Goal: Navigation & Orientation: Find specific page/section

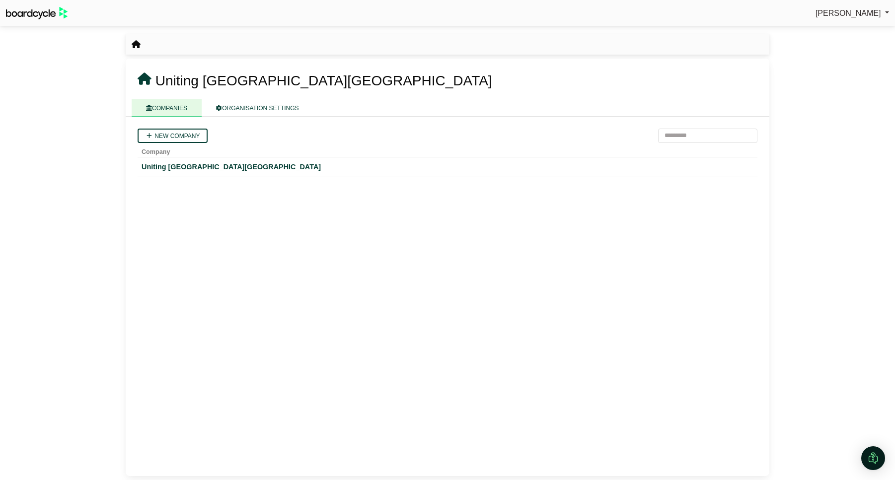
click at [137, 46] on icon "breadcrumb" at bounding box center [136, 44] width 9 height 8
click at [176, 103] on link "COMPANIES" at bounding box center [167, 107] width 70 height 17
click at [154, 167] on div "Uniting [GEOGRAPHIC_DATA][GEOGRAPHIC_DATA]" at bounding box center [448, 166] width 612 height 11
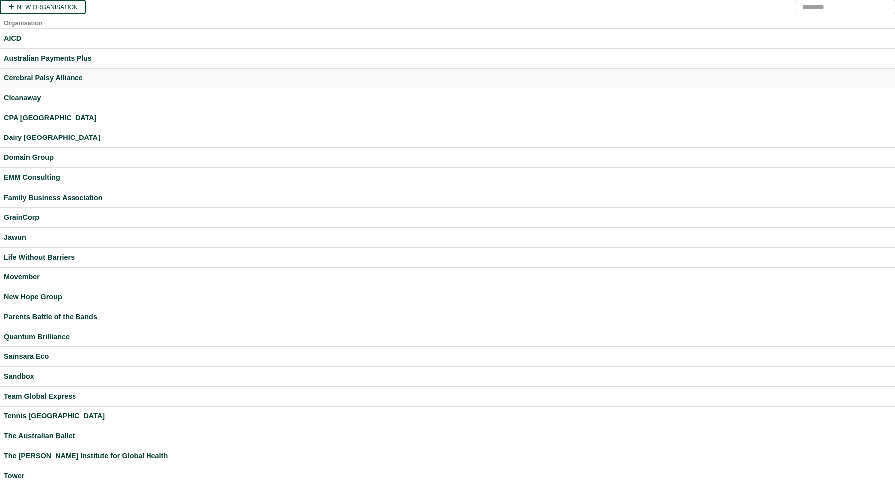
click at [31, 77] on div "Cerebral Palsy Alliance" at bounding box center [447, 77] width 887 height 11
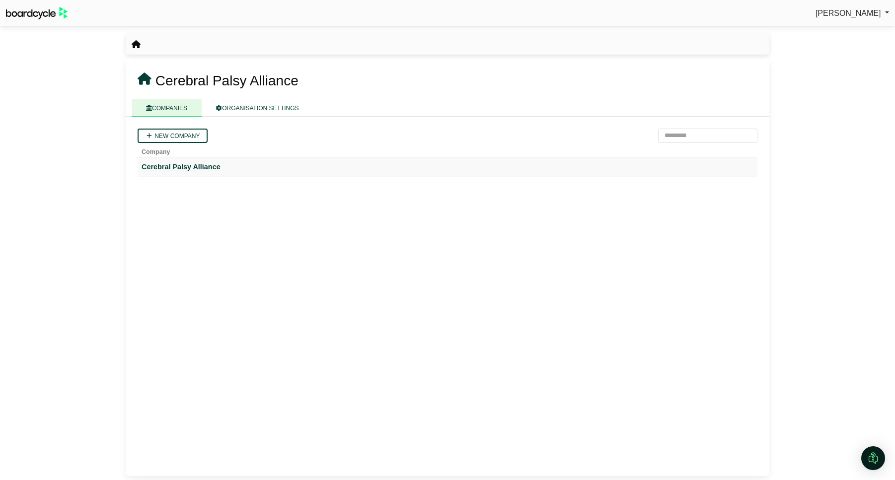
click at [189, 167] on div "Cerebral Palsy Alliance" at bounding box center [448, 166] width 612 height 11
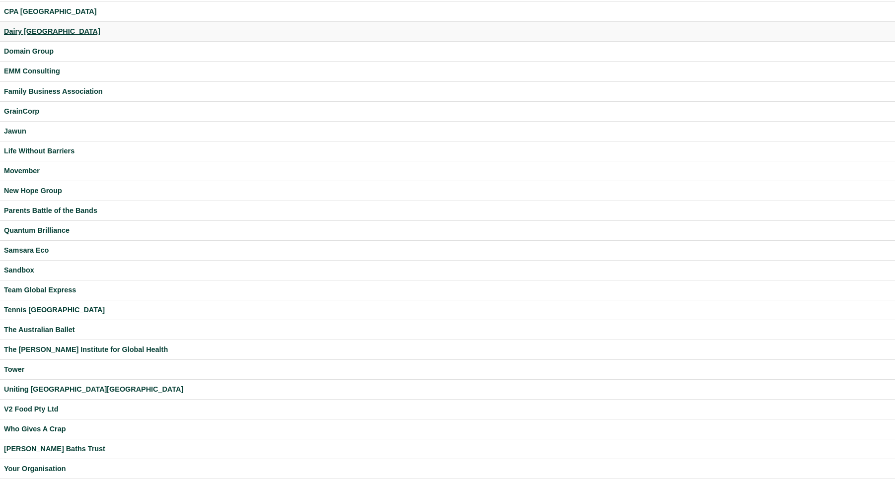
scroll to position [113, 0]
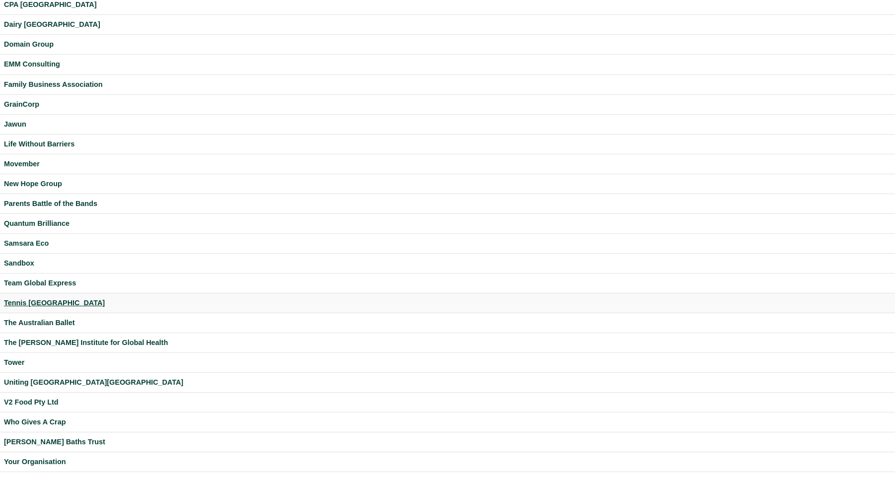
click at [36, 304] on div "Tennis [GEOGRAPHIC_DATA]" at bounding box center [447, 302] width 887 height 11
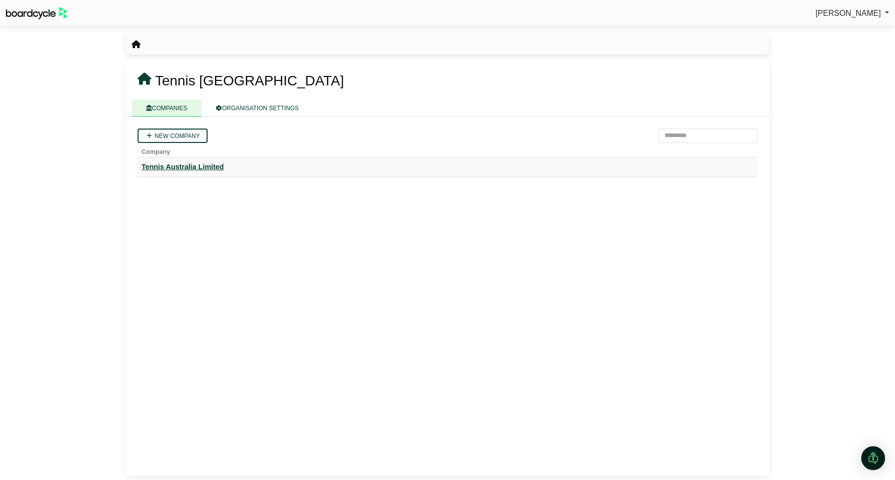
click at [179, 167] on div "Tennis Australia Limited" at bounding box center [448, 166] width 612 height 11
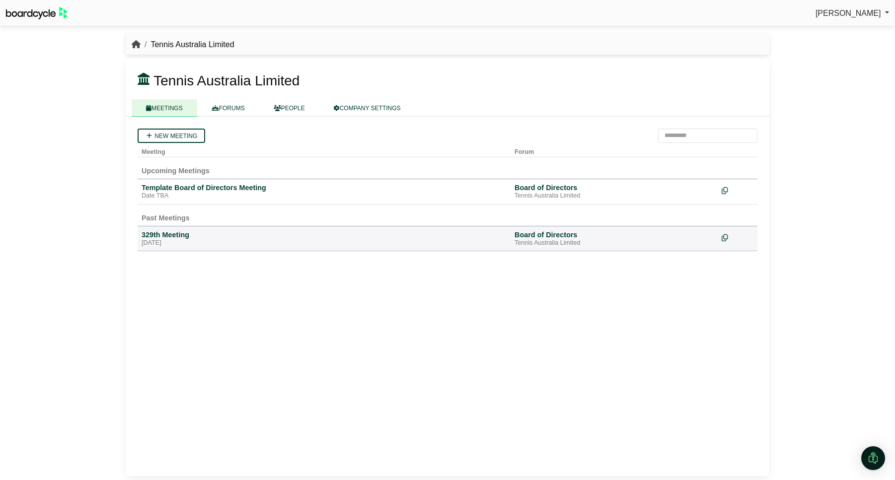
click at [135, 41] on icon "breadcrumb" at bounding box center [136, 44] width 9 height 8
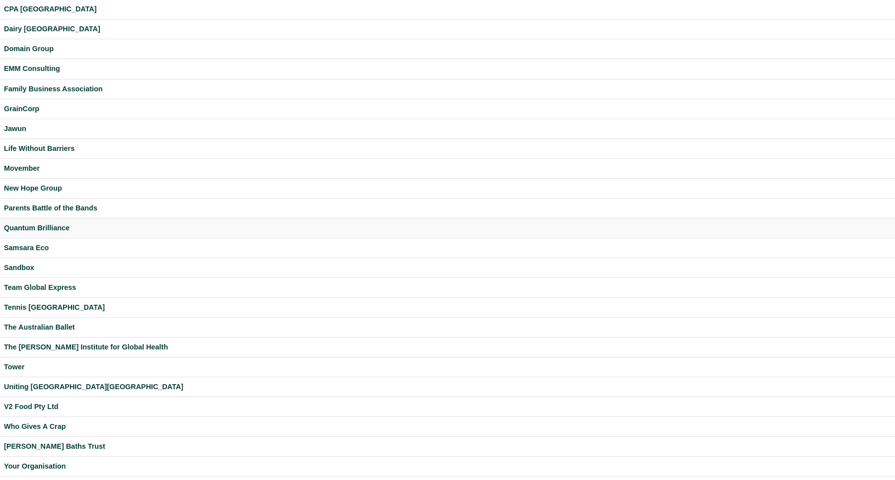
scroll to position [113, 0]
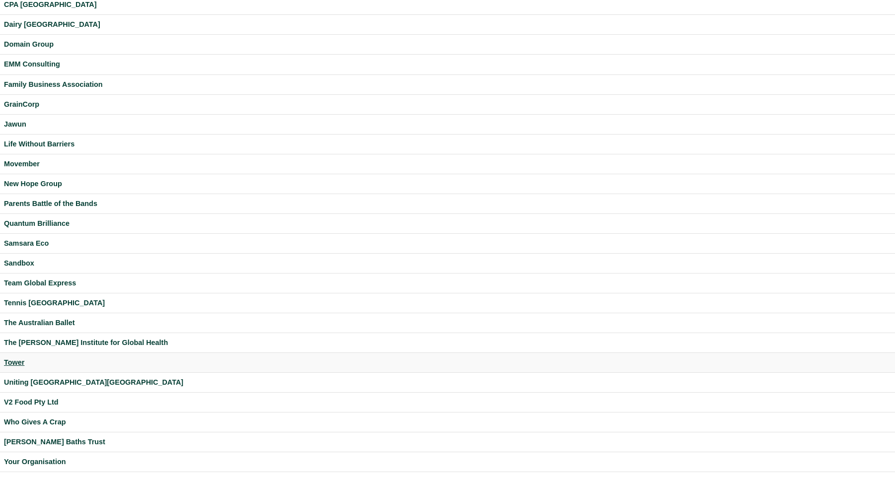
click at [18, 361] on div "Tower" at bounding box center [447, 362] width 887 height 11
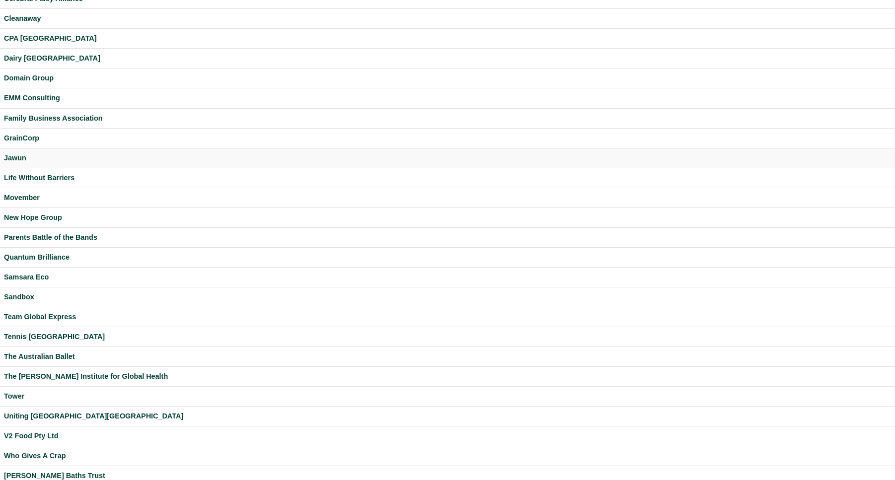
scroll to position [113, 0]
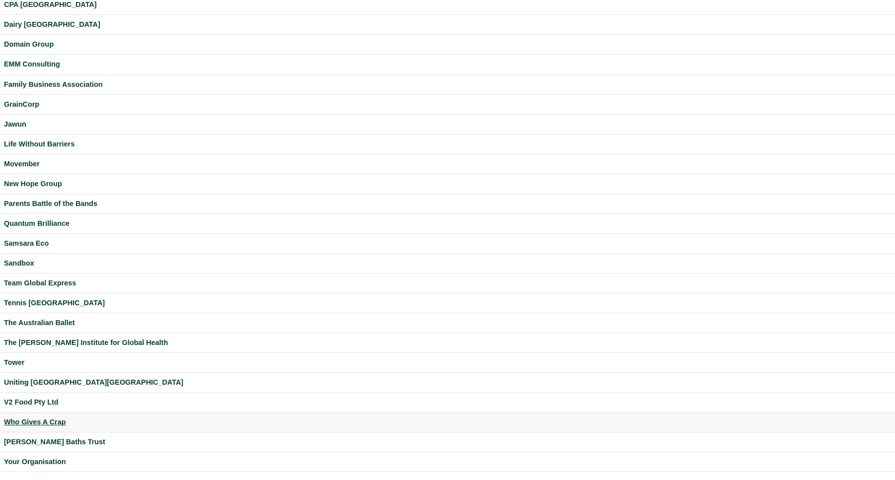
click at [33, 423] on div "Who Gives A Crap" at bounding box center [447, 422] width 887 height 11
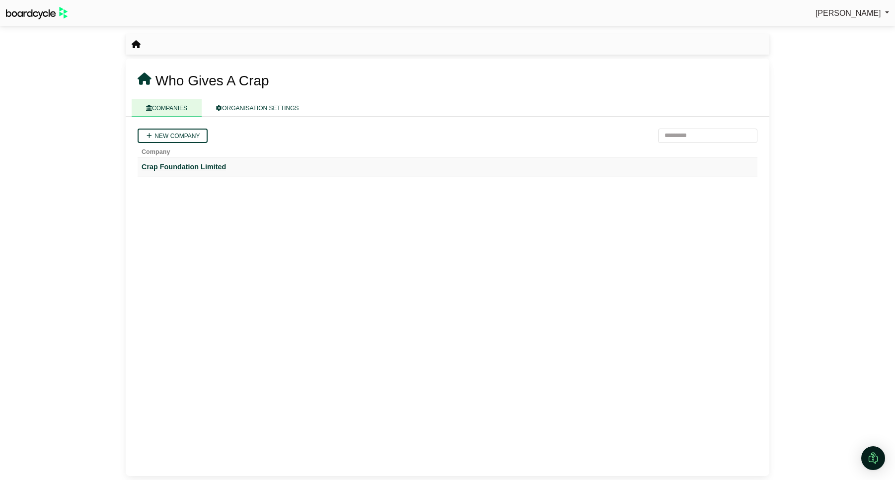
click at [173, 166] on div "Crap Foundation Limited" at bounding box center [448, 166] width 612 height 11
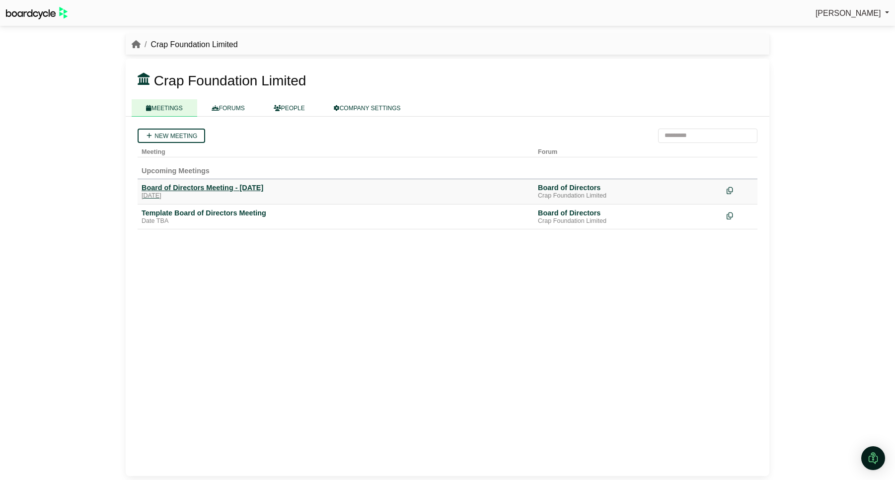
click at [210, 188] on div "Board of Directors Meeting - [DATE]" at bounding box center [336, 187] width 388 height 9
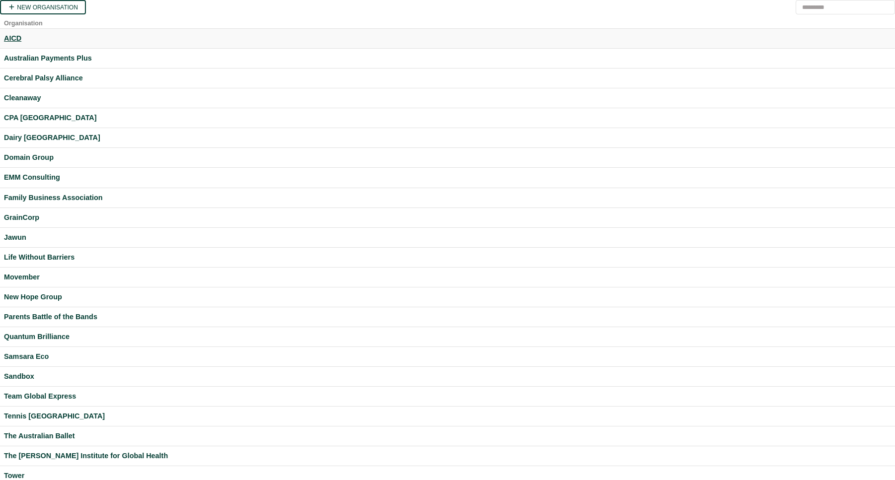
click at [15, 34] on div "AICD" at bounding box center [447, 38] width 887 height 11
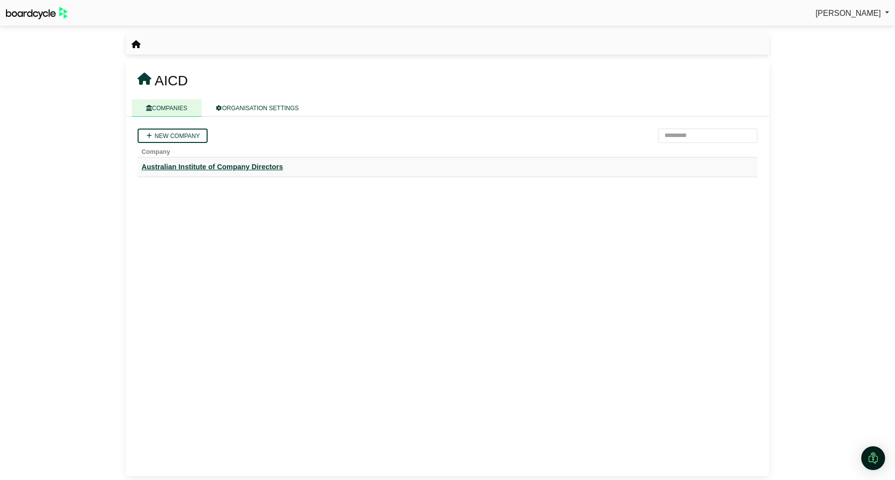
click at [245, 165] on div "Australian Institute of Company Directors" at bounding box center [448, 166] width 612 height 11
